Goal: Transaction & Acquisition: Download file/media

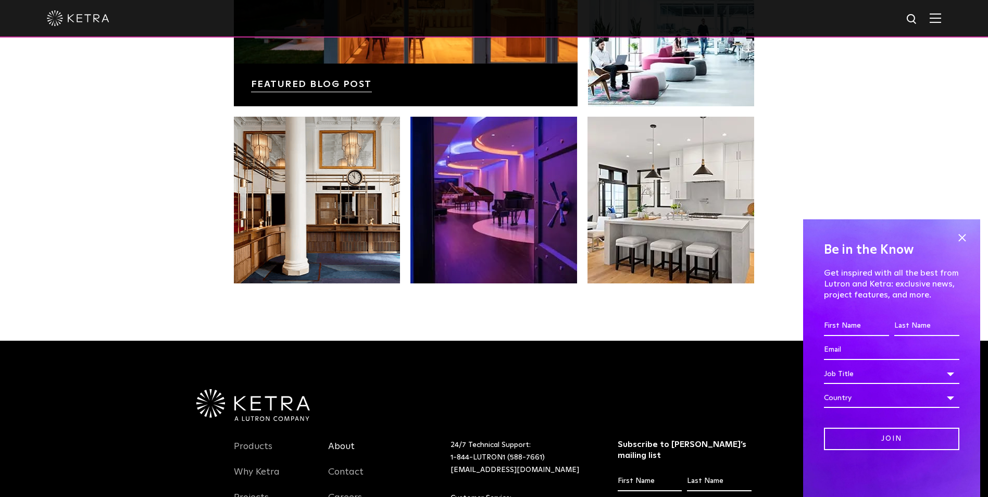
scroll to position [2191, 0]
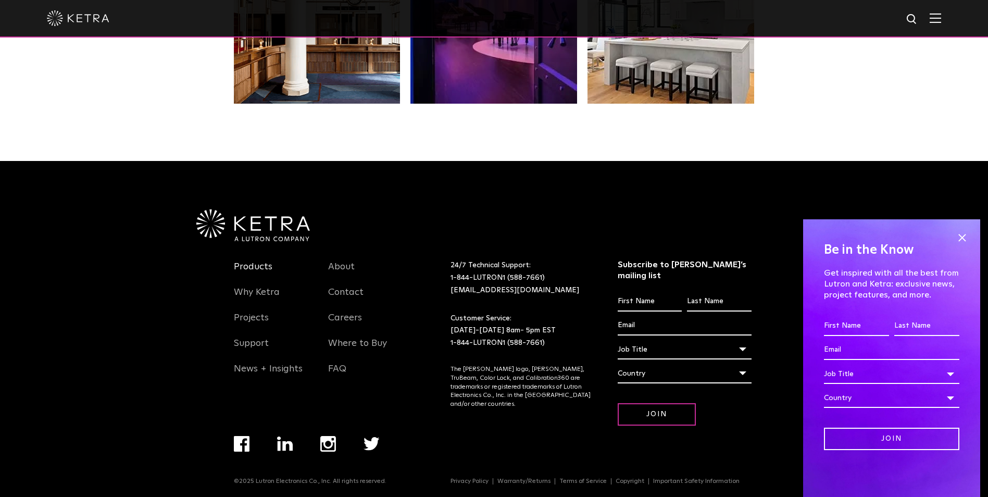
click at [256, 271] on link "Products" at bounding box center [253, 273] width 39 height 24
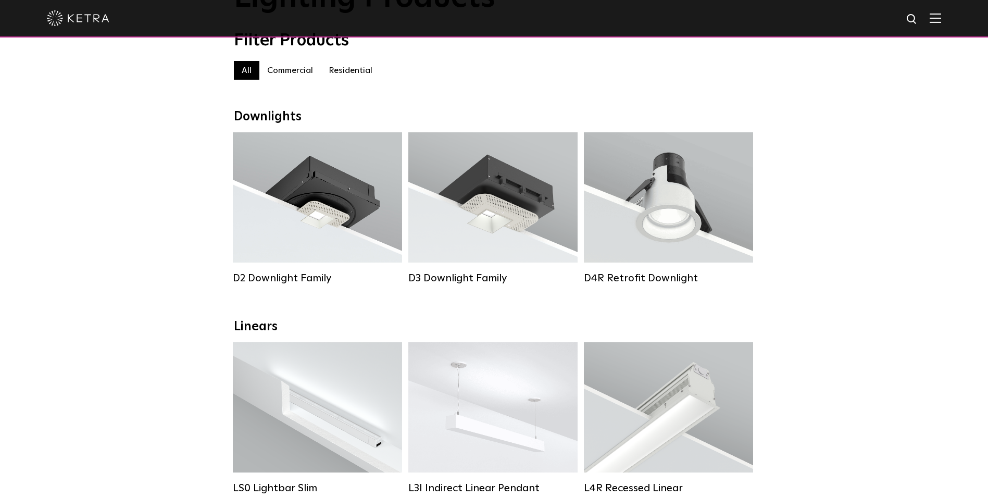
scroll to position [104, 0]
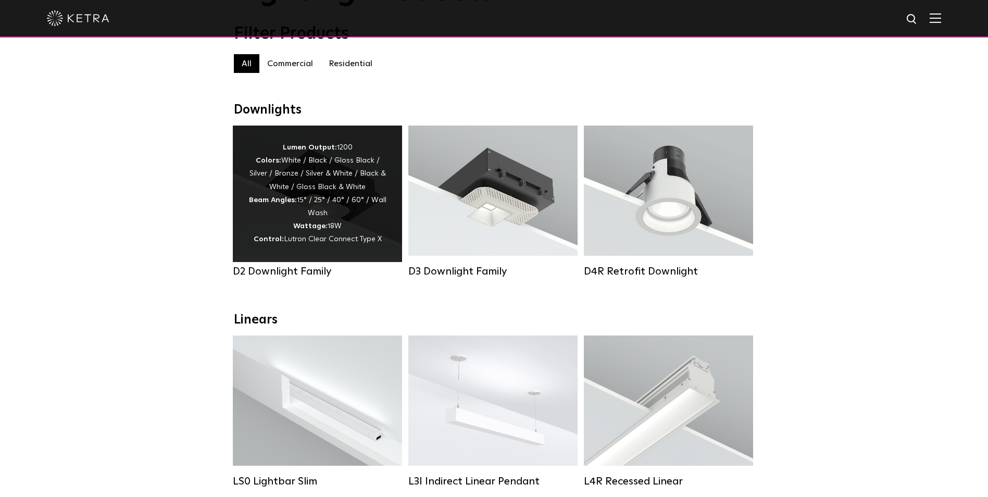
click at [331, 207] on div "Lumen Output: 1200 Colors: White / Black / Gloss Black / Silver / Bronze / Silv…" at bounding box center [317, 193] width 138 height 105
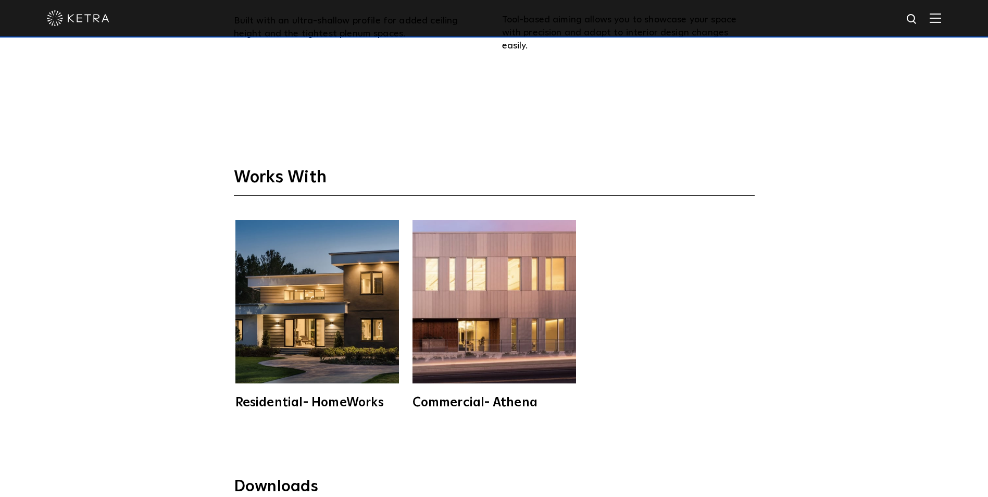
scroll to position [3074, 0]
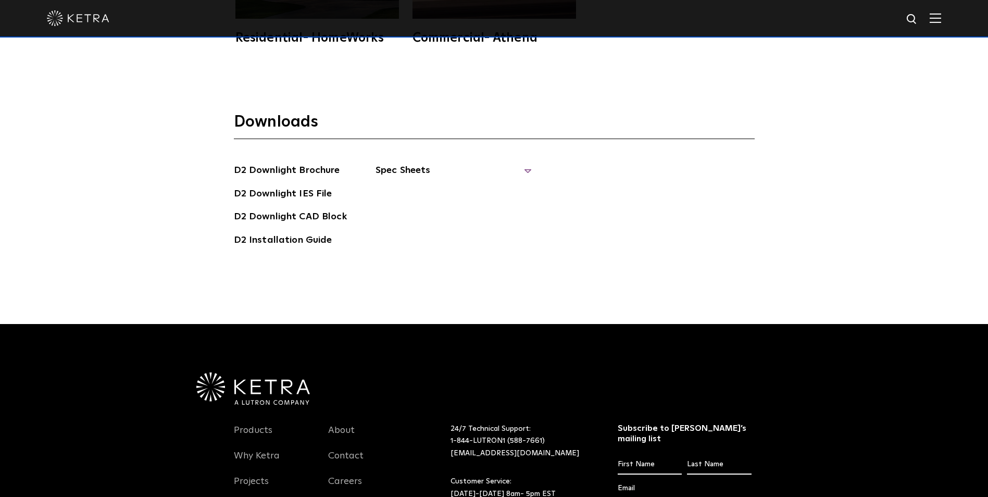
click at [415, 166] on span "Spec Sheets" at bounding box center [454, 174] width 156 height 23
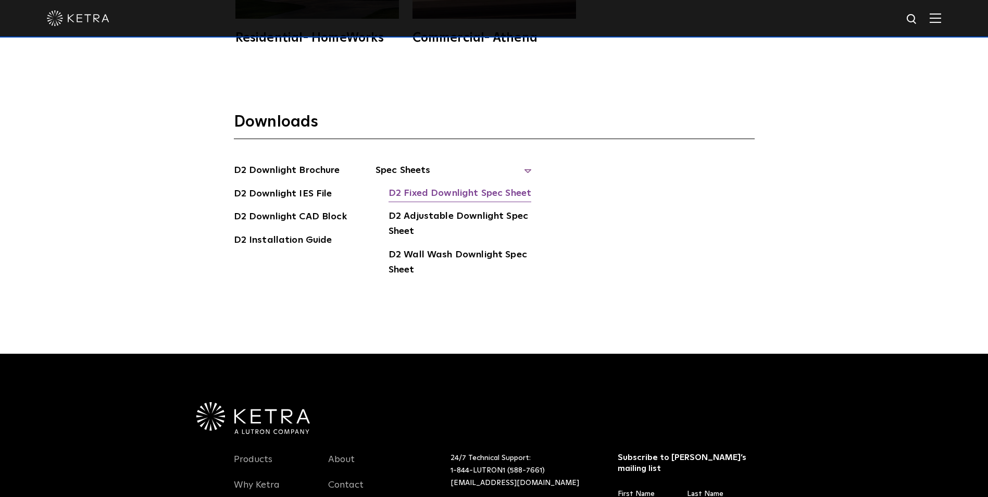
click at [429, 186] on link "D2 Fixed Downlight Spec Sheet" at bounding box center [460, 194] width 143 height 17
click at [434, 209] on link "D2 Adjustable Downlight Spec Sheet" at bounding box center [460, 225] width 143 height 32
